Goal: Information Seeking & Learning: Learn about a topic

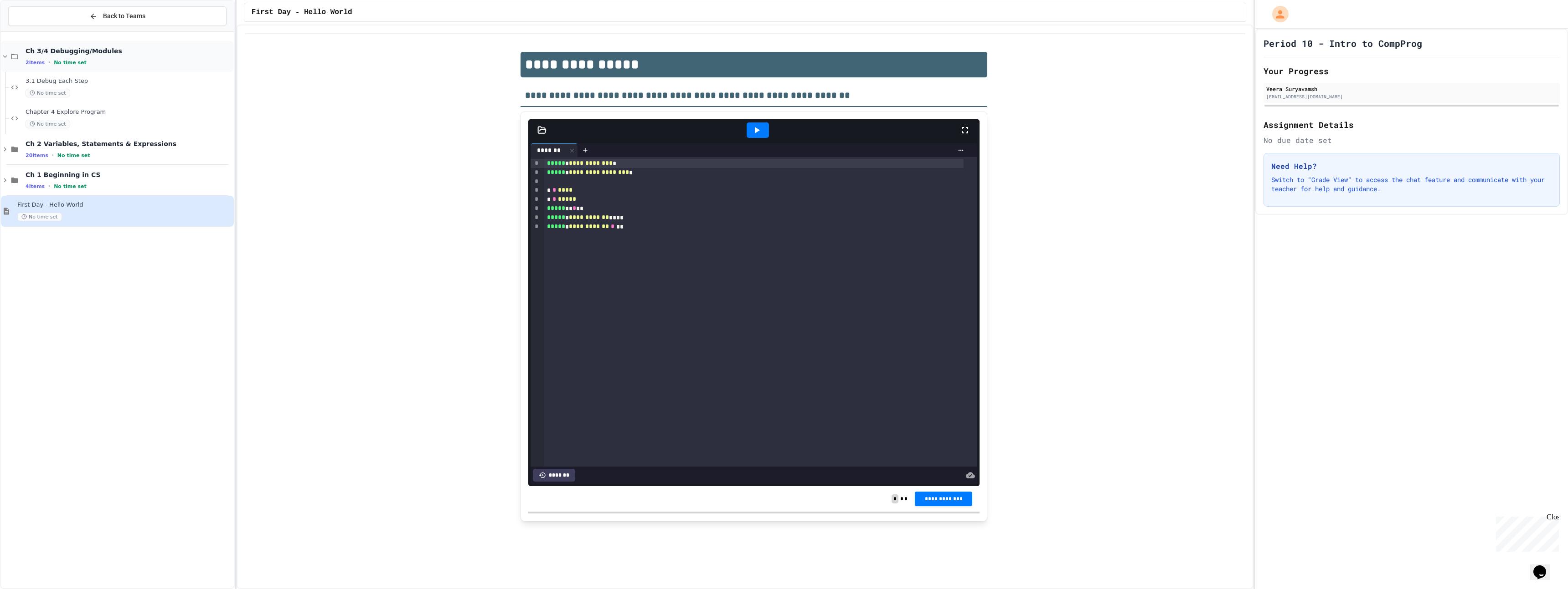
click at [95, 58] on div "2 items • No time set" at bounding box center [129, 62] width 206 height 7
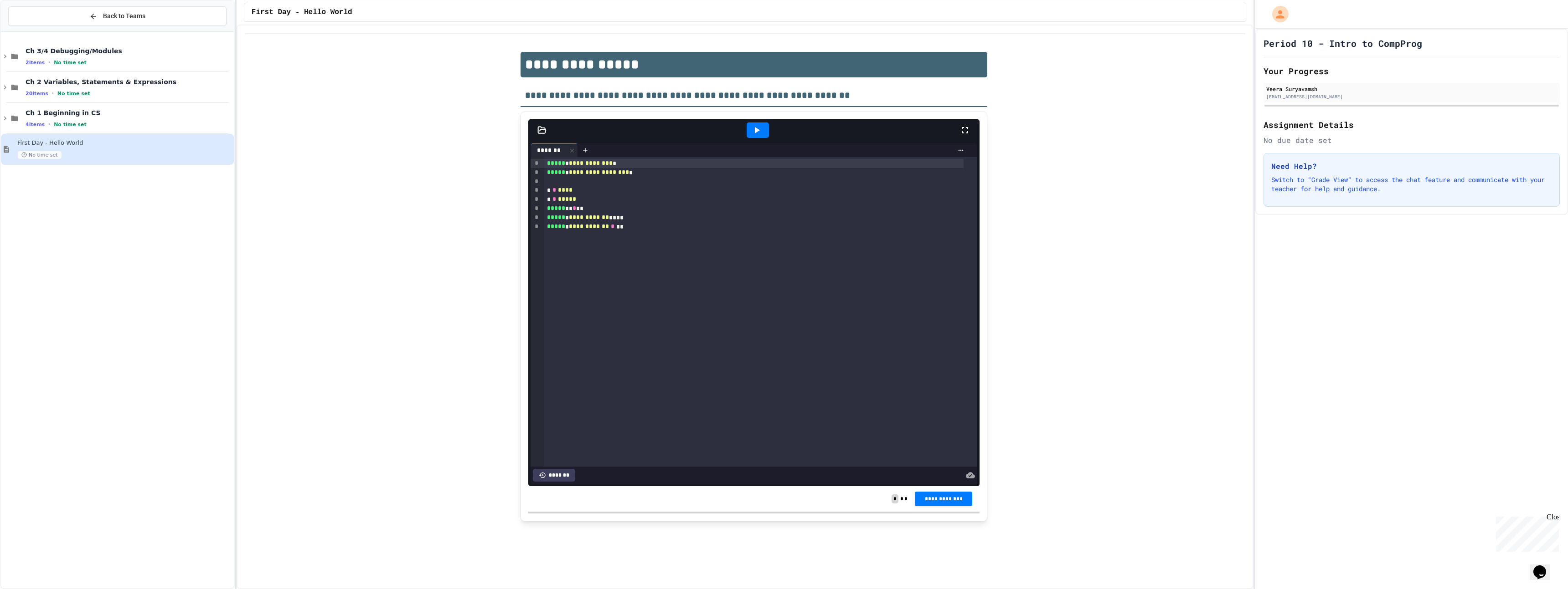
click at [95, 58] on div "2 items • No time set" at bounding box center [129, 62] width 206 height 7
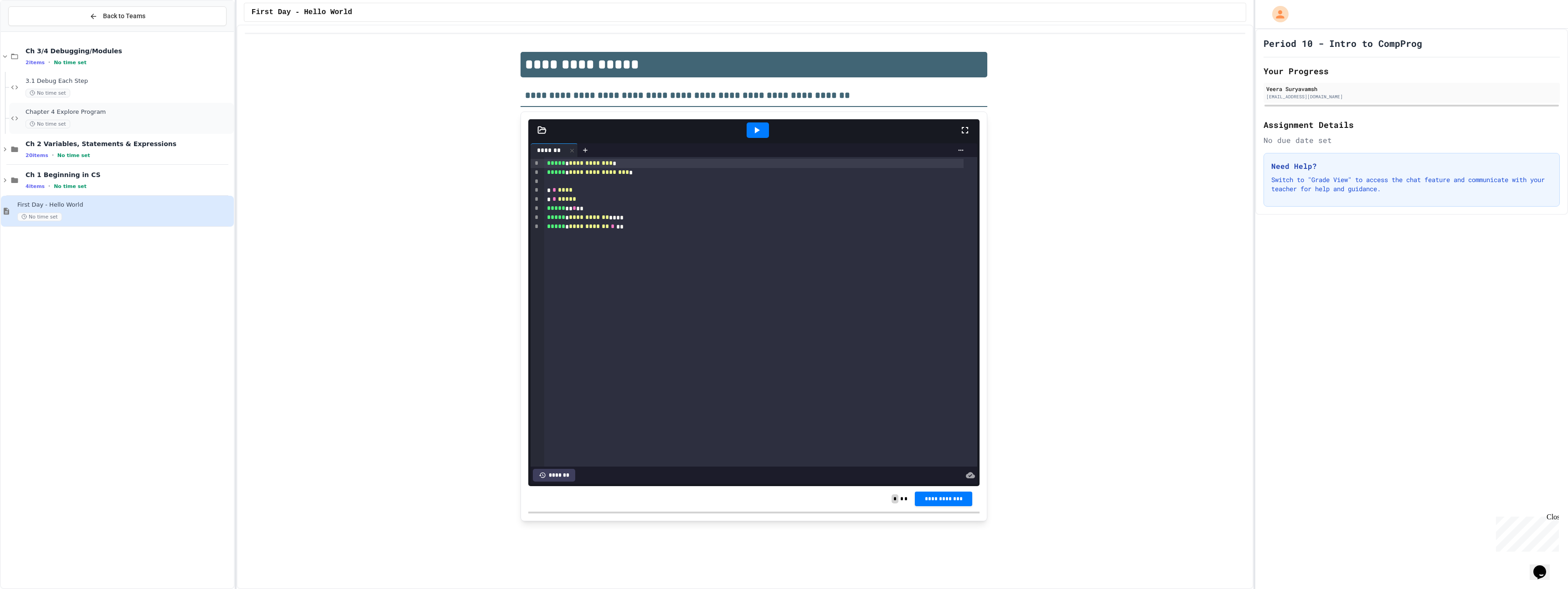
click at [99, 110] on span "Chapter 4 Explore Program" at bounding box center [129, 112] width 206 height 8
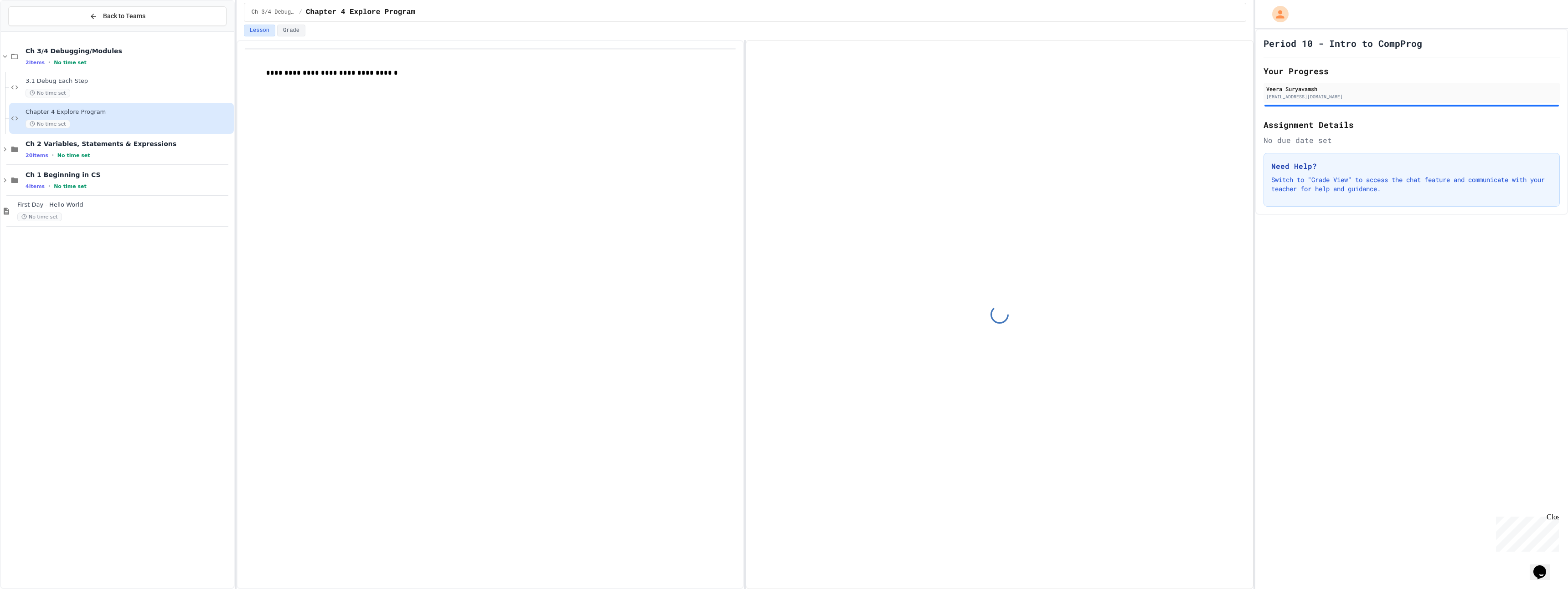
click at [95, 90] on div "No time set" at bounding box center [129, 93] width 206 height 9
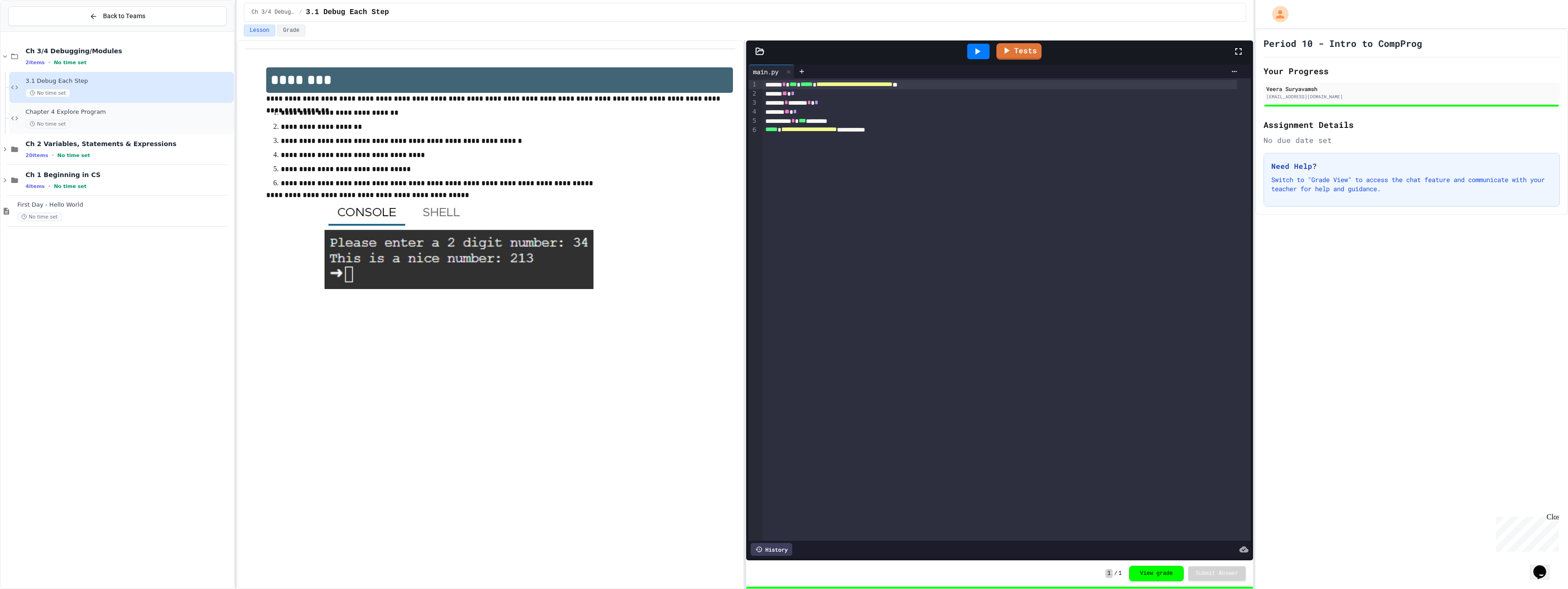
click at [101, 106] on div "Chapter 4 Explore Program No time set" at bounding box center [122, 118] width 225 height 31
